Goal: Navigation & Orientation: Find specific page/section

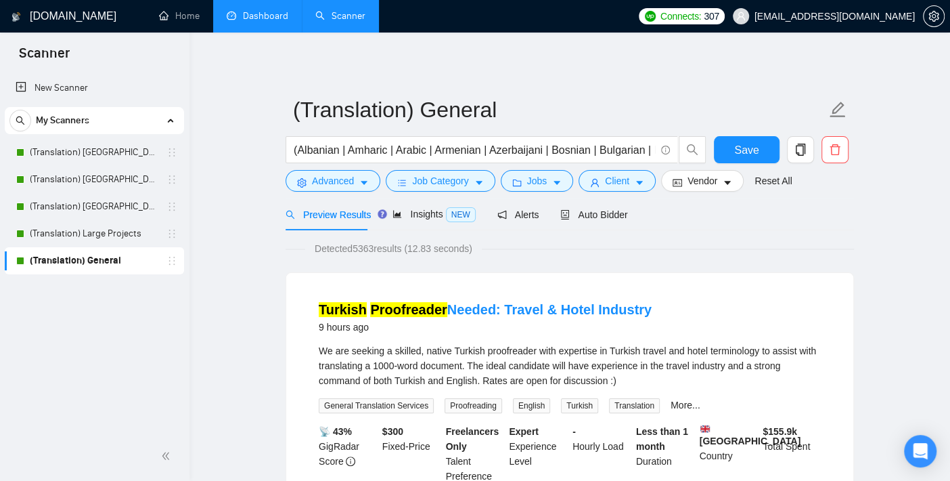
click at [257, 14] on link "Dashboard" at bounding box center [258, 16] width 62 height 12
